Goal: Submit feedback/report problem

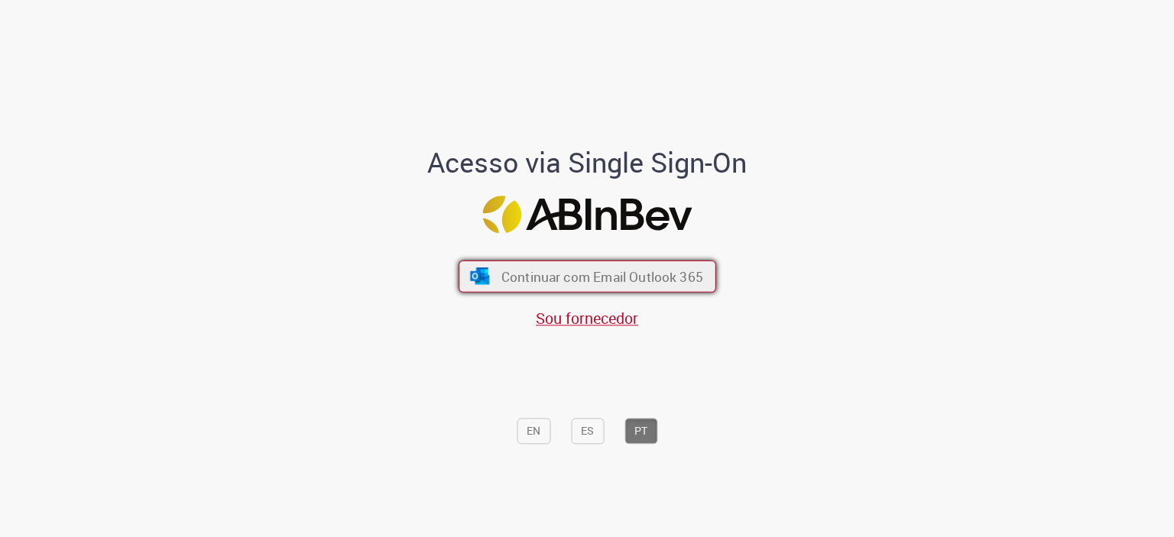
click at [653, 265] on button "Continuar com Email Outlook 365" at bounding box center [588, 276] width 258 height 32
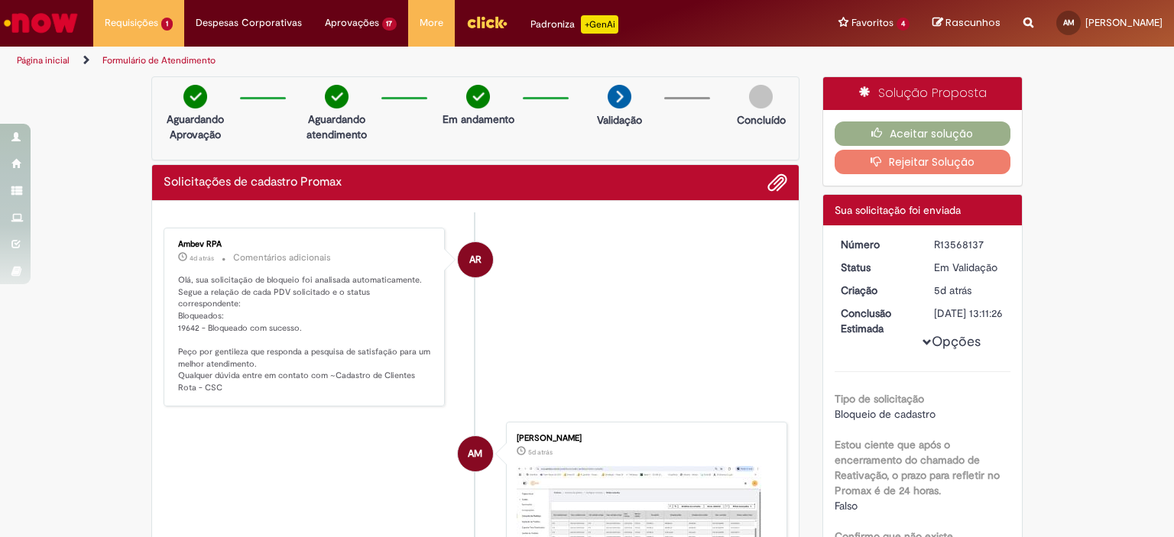
click at [923, 164] on button "Rejeitar Solução" at bounding box center [923, 162] width 177 height 24
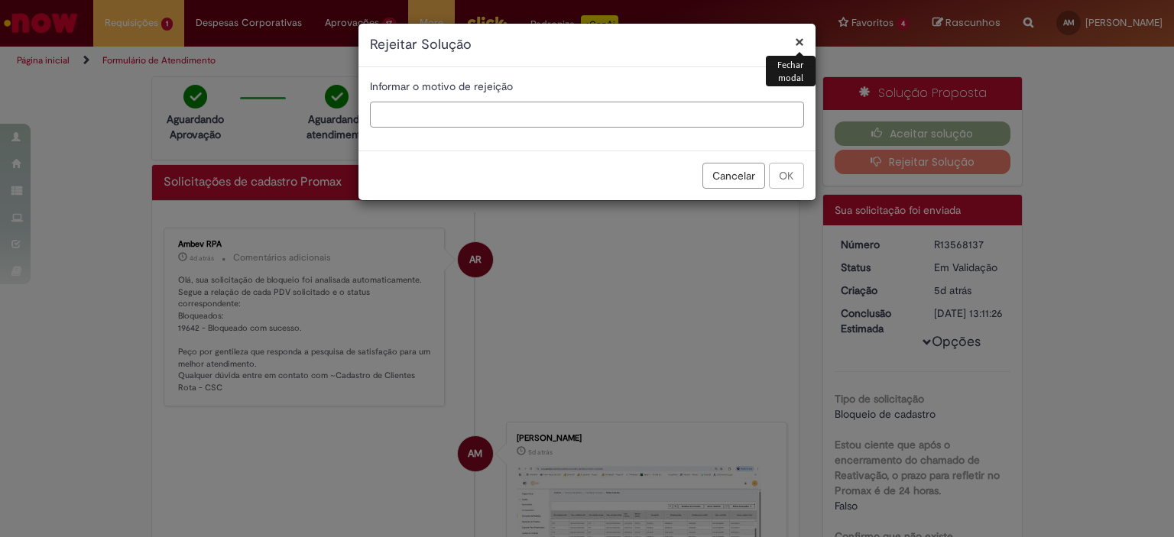
click at [648, 109] on input "text" at bounding box center [587, 115] width 434 height 26
type input "**********"
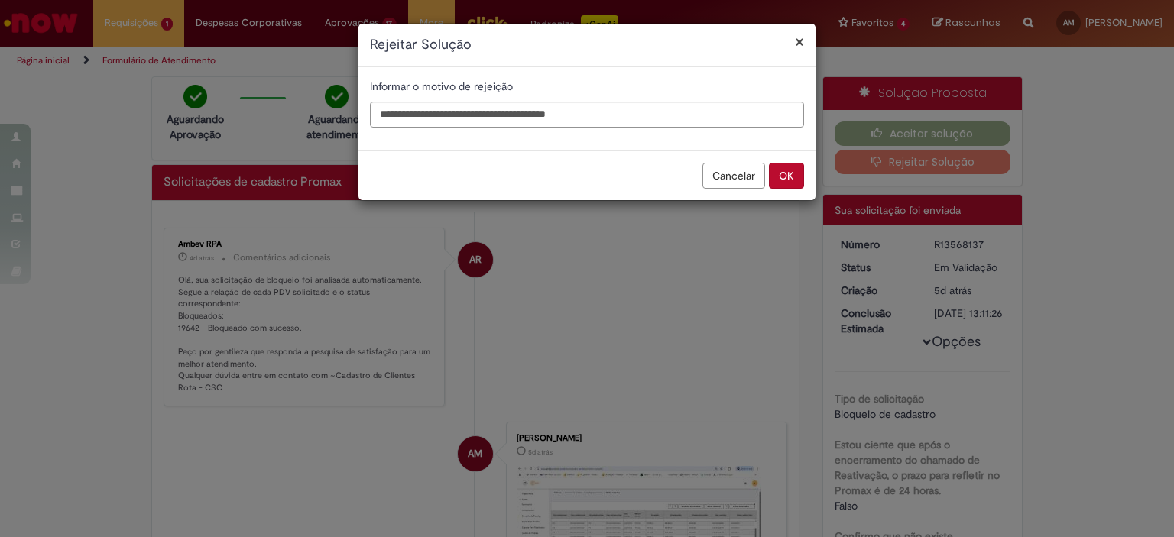
click at [787, 176] on button "OK" at bounding box center [786, 176] width 35 height 26
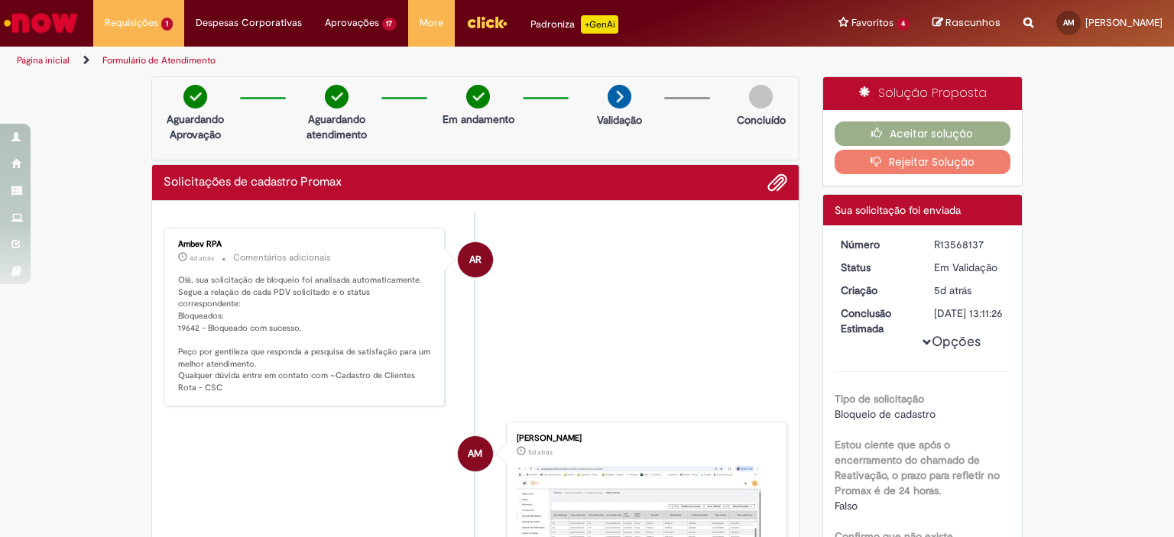
click at [878, 159] on icon "button" at bounding box center [880, 161] width 18 height 11
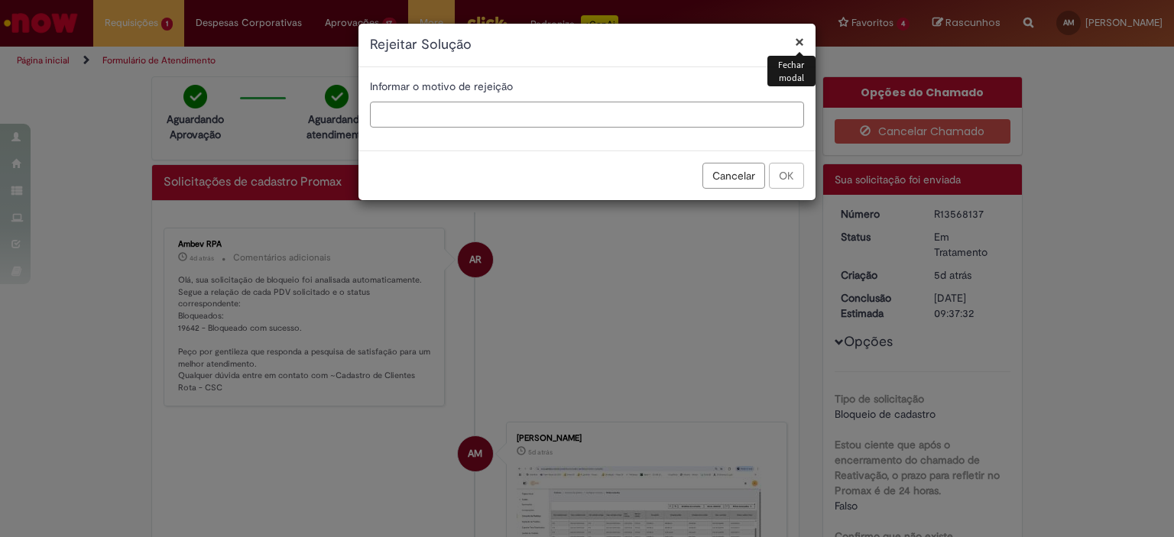
click at [696, 113] on input "text" at bounding box center [587, 115] width 434 height 26
click at [780, 178] on div "Cancelar OK" at bounding box center [586, 176] width 457 height 50
click at [633, 234] on div "× Rejeitar Solução Informar o motivo de rejeição Cancelar OK" at bounding box center [587, 268] width 1174 height 537
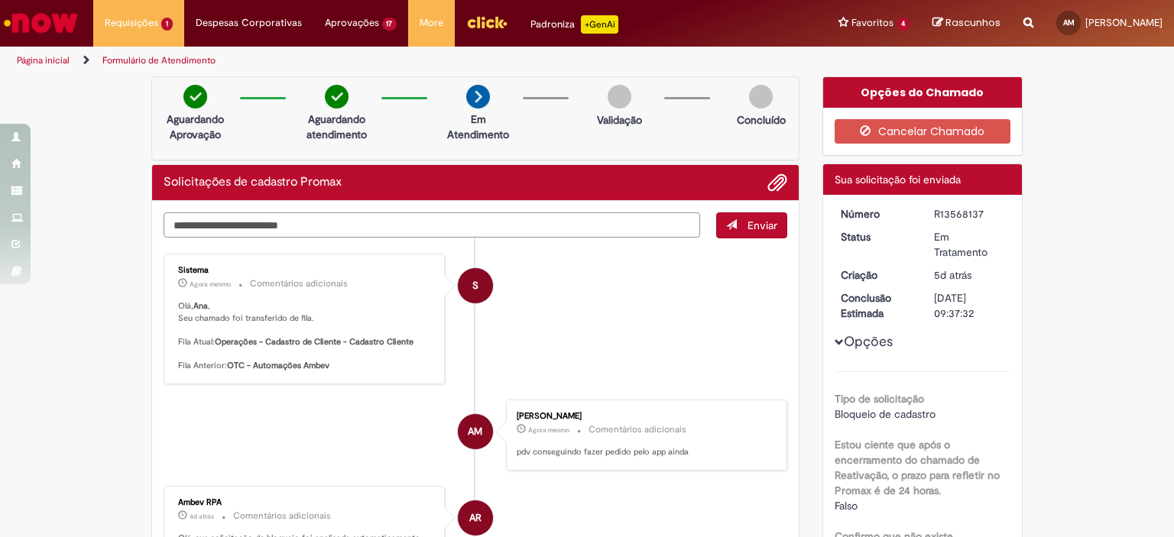
click at [417, 222] on textarea "Digite sua mensagem aqui..." at bounding box center [432, 225] width 537 height 26
type textarea "**********"
click at [764, 222] on span "Enviar" at bounding box center [763, 226] width 30 height 14
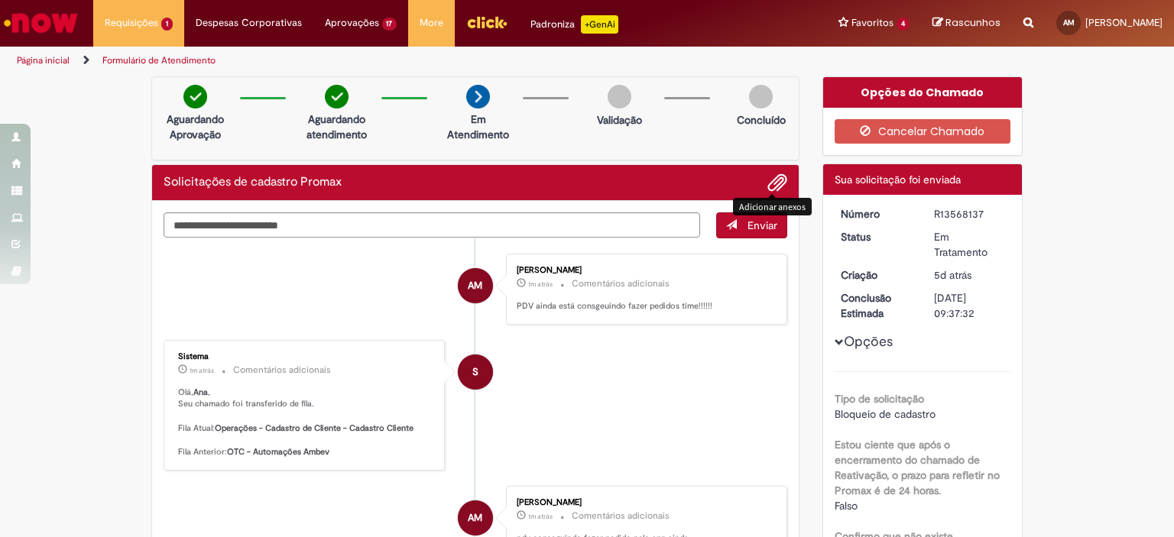
click at [774, 182] on span "Adicionar anexos" at bounding box center [777, 183] width 18 height 18
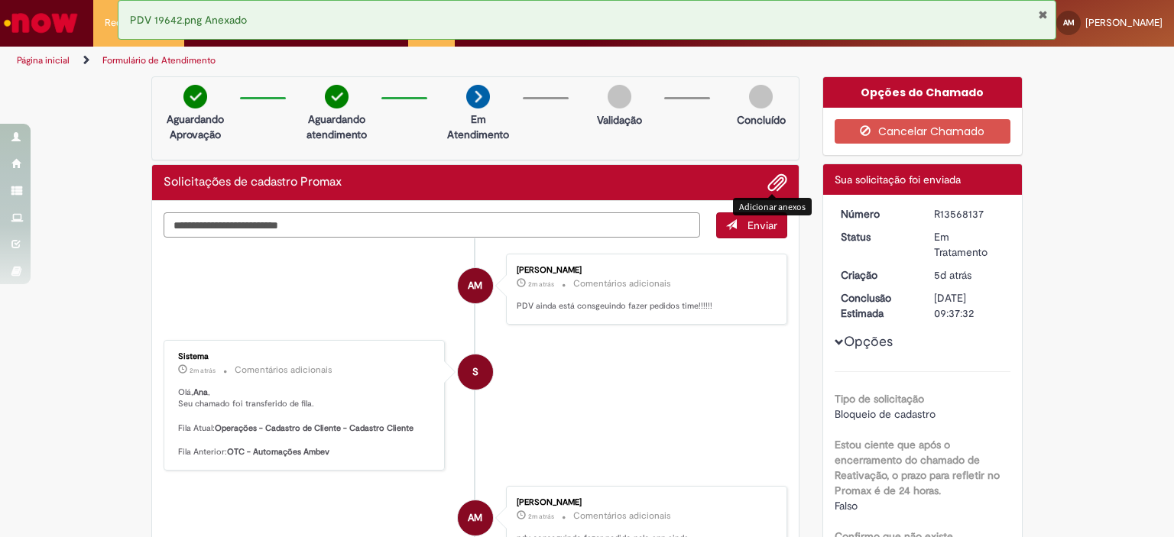
click at [466, 225] on textarea "Digite sua mensagem aqui..." at bounding box center [432, 225] width 537 height 26
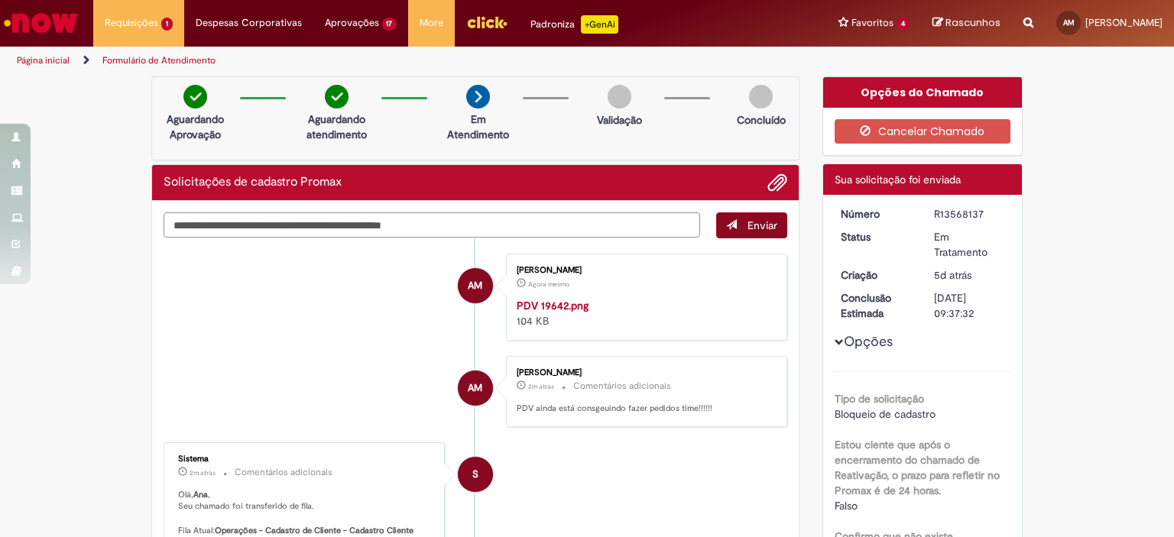
type textarea "**********"
click at [739, 224] on button "Enviar" at bounding box center [751, 225] width 71 height 26
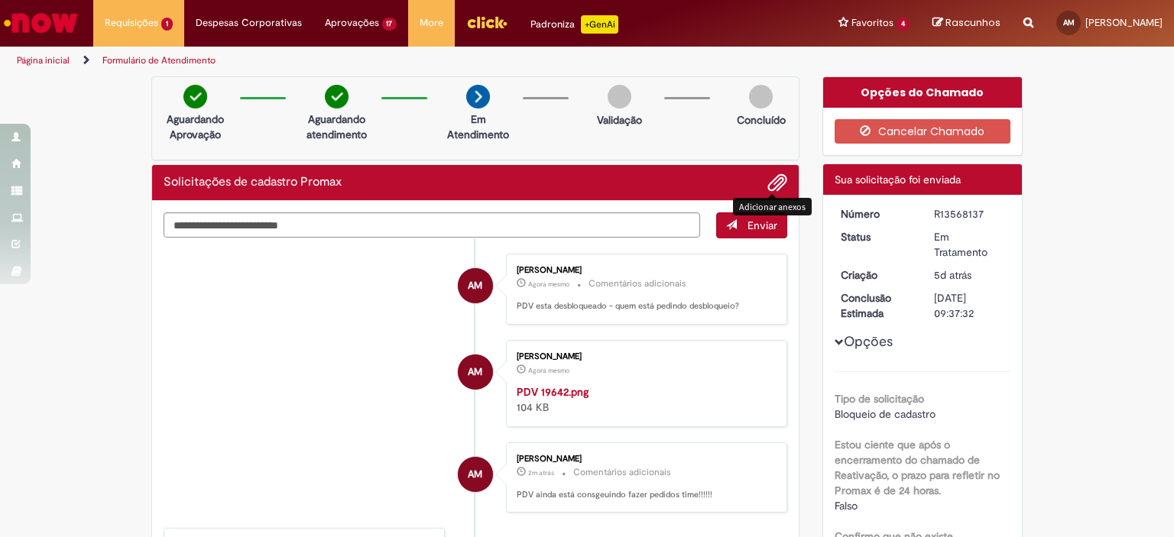
click at [768, 180] on span "Adicionar anexos" at bounding box center [777, 183] width 18 height 18
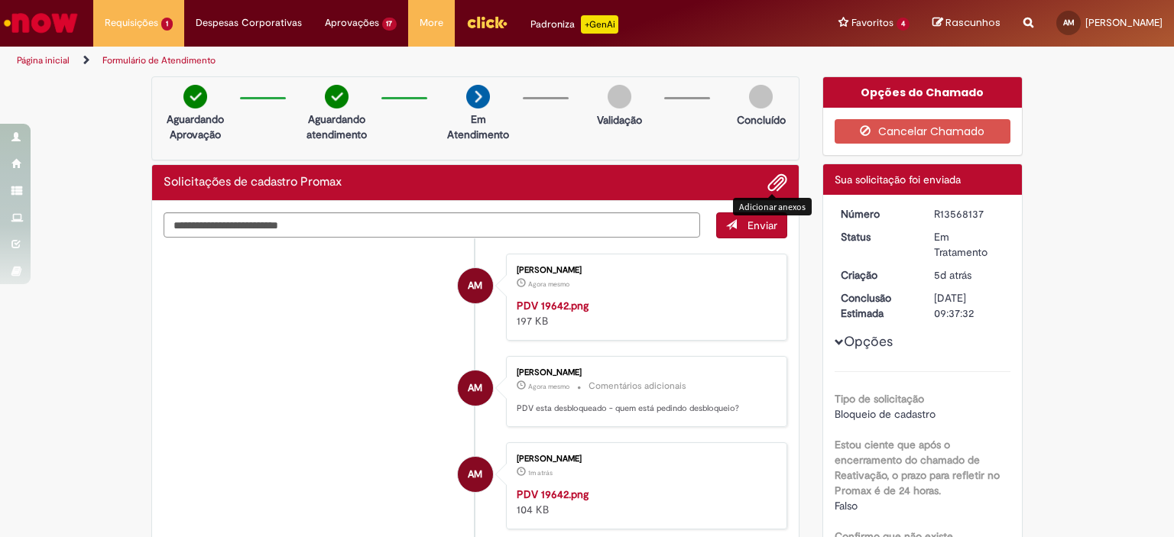
click at [381, 371] on li "AM [PERSON_NAME] Agora mesmo Agora mesmo Comentários adicionais PDV esta desblo…" at bounding box center [476, 391] width 624 height 71
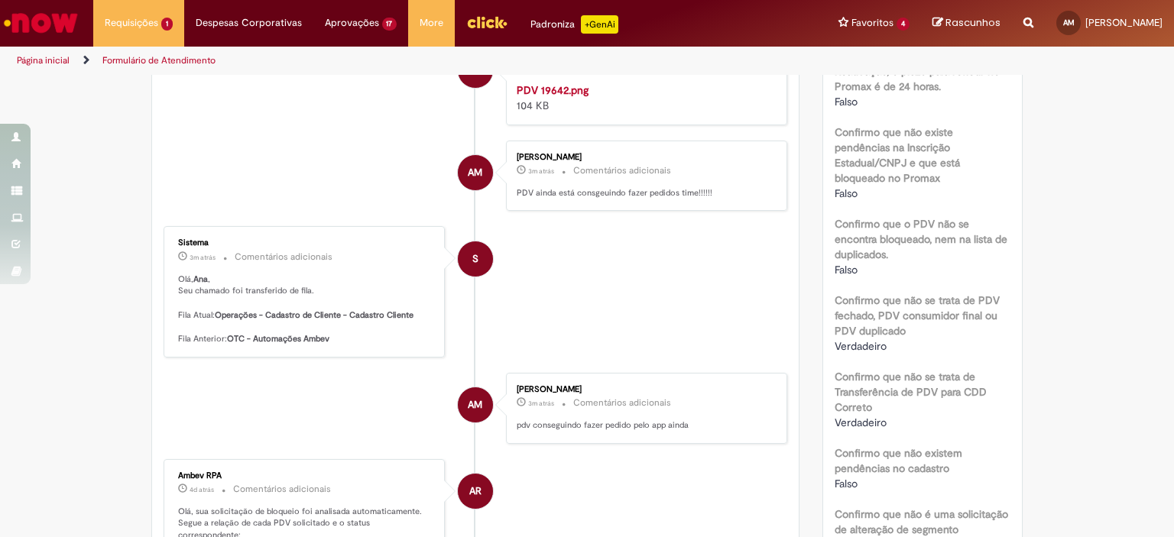
click at [352, 125] on li "AM [PERSON_NAME] 1m atrás 1m atrás PDV 19642.png 104 KB" at bounding box center [476, 81] width 624 height 87
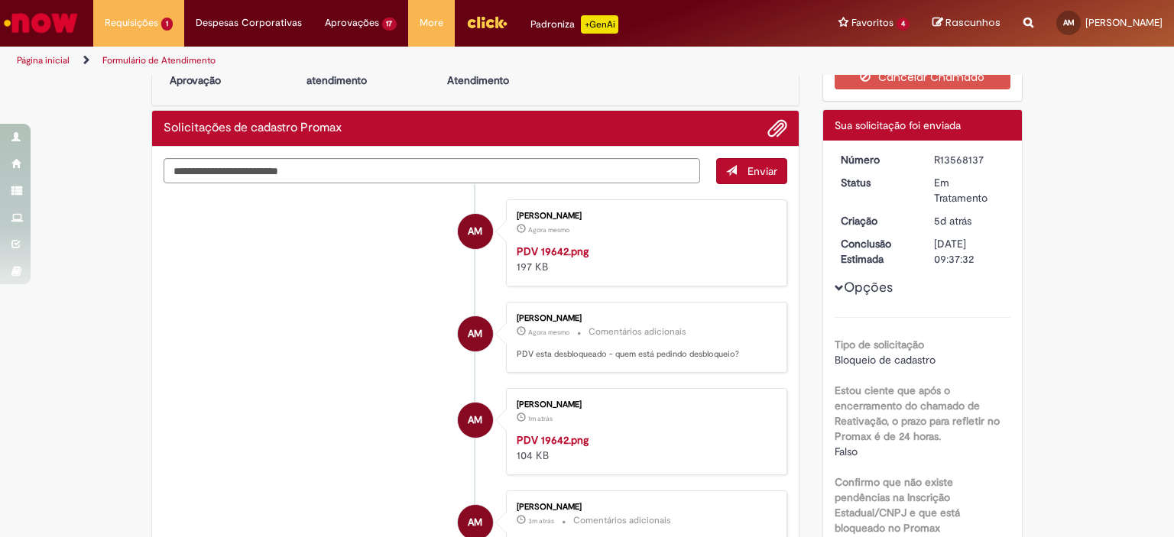
scroll to position [0, 0]
